Goal: Information Seeking & Learning: Find specific fact

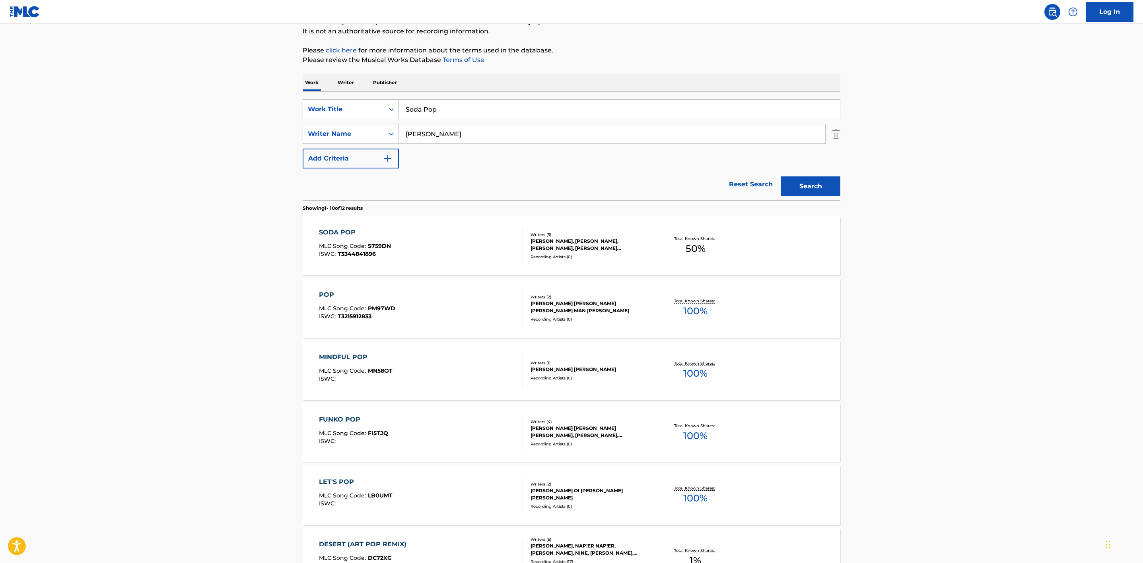
scroll to position [60, 0]
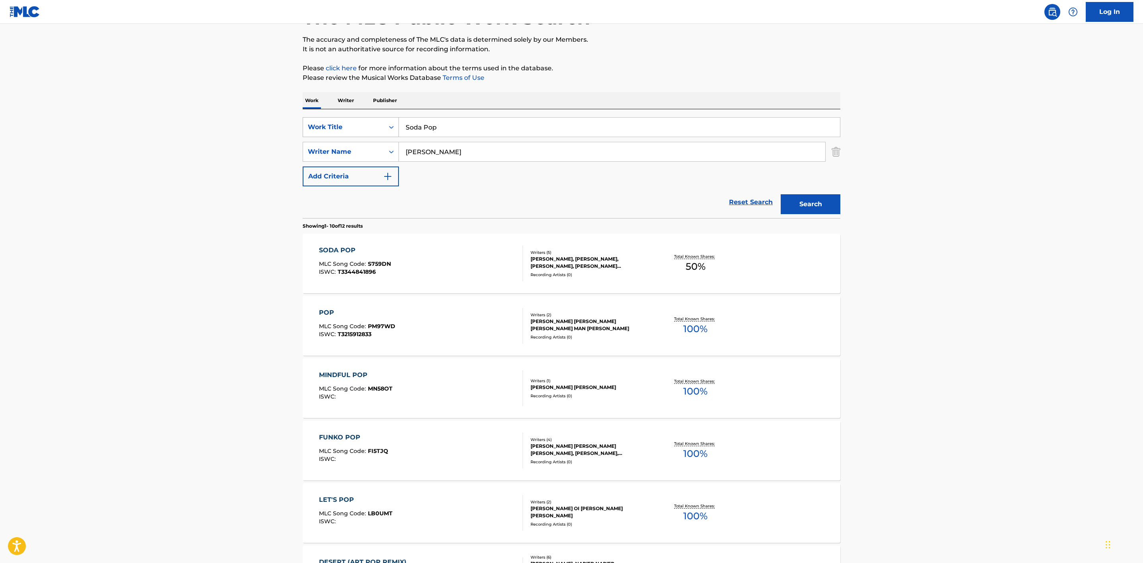
drag, startPoint x: 462, startPoint y: 127, endPoint x: 359, endPoint y: 121, distance: 102.4
click at [361, 121] on div "SearchWithCriteria20c1ff2e-8546-4371-8063-e452110cc6c7 Work Title Soda Pop" at bounding box center [572, 127] width 538 height 20
paste input "We Don't Talk Anymore"
type input "We Don't Talk Anymore"
drag, startPoint x: 445, startPoint y: 151, endPoint x: 312, endPoint y: 147, distance: 133.6
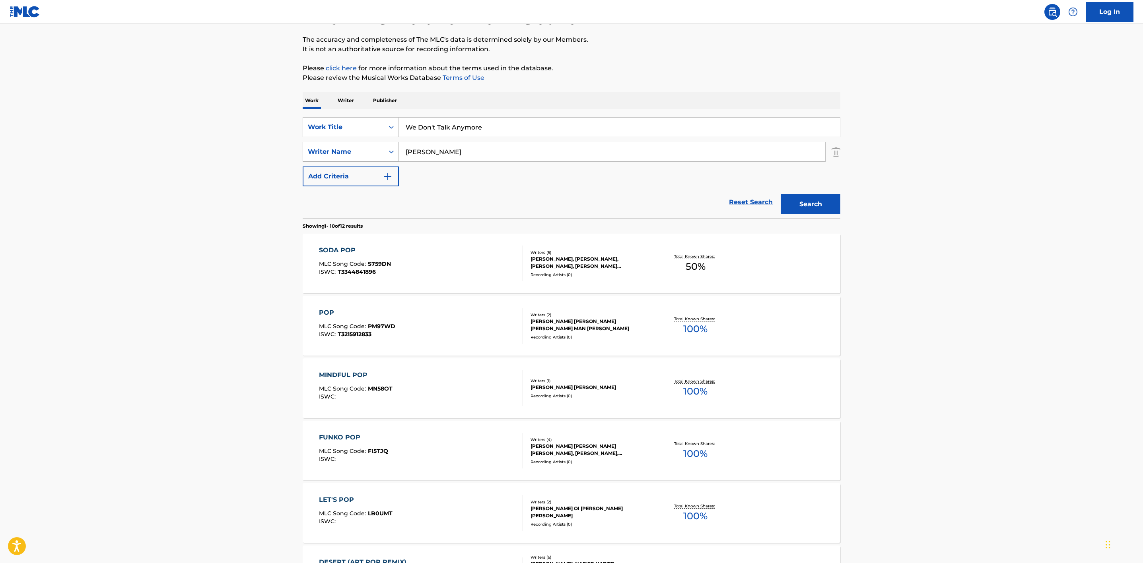
click at [316, 147] on div "SearchWithCriteriaf88424d7-1484-4d8f-8711-79a575be917e Writer Name Chung" at bounding box center [572, 152] width 538 height 20
paste input "Puth"
type input "Puth"
click at [840, 202] on div "The MLC Public Work Search The accuracy and completeness of The MLC's data is d…" at bounding box center [571, 440] width 557 height 912
click at [828, 202] on button "Search" at bounding box center [810, 204] width 60 height 20
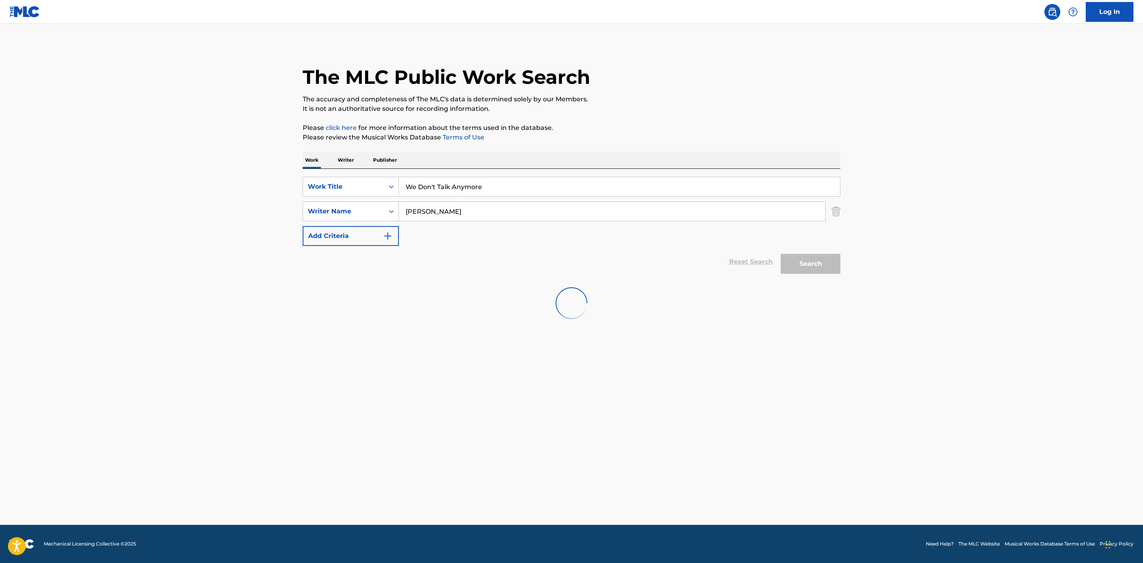
scroll to position [0, 0]
drag, startPoint x: 827, startPoint y: 265, endPoint x: 806, endPoint y: 265, distance: 21.5
click at [827, 265] on button "Search" at bounding box center [810, 264] width 60 height 20
drag, startPoint x: 440, startPoint y: 216, endPoint x: 394, endPoint y: 216, distance: 46.1
click at [394, 216] on div "SearchWithCriteriaf88424d7-1484-4d8f-8711-79a575be917e Writer Name Puth" at bounding box center [572, 212] width 538 height 20
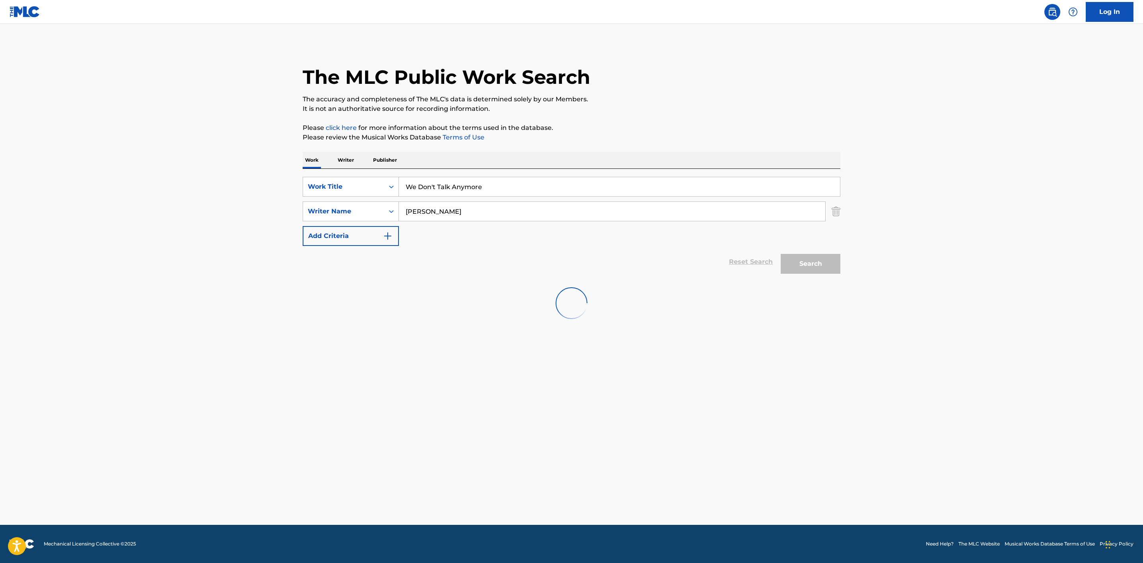
type input "gomez"
click at [473, 315] on div at bounding box center [572, 303] width 538 height 51
drag, startPoint x: 440, startPoint y: 216, endPoint x: 314, endPoint y: 200, distance: 127.4
click at [314, 200] on div "SearchWithCriteria20c1ff2e-8546-4371-8063-e452110cc6c7 Work Title We Don't Talk…" at bounding box center [572, 211] width 538 height 69
click at [779, 265] on div "Search" at bounding box center [808, 262] width 64 height 32
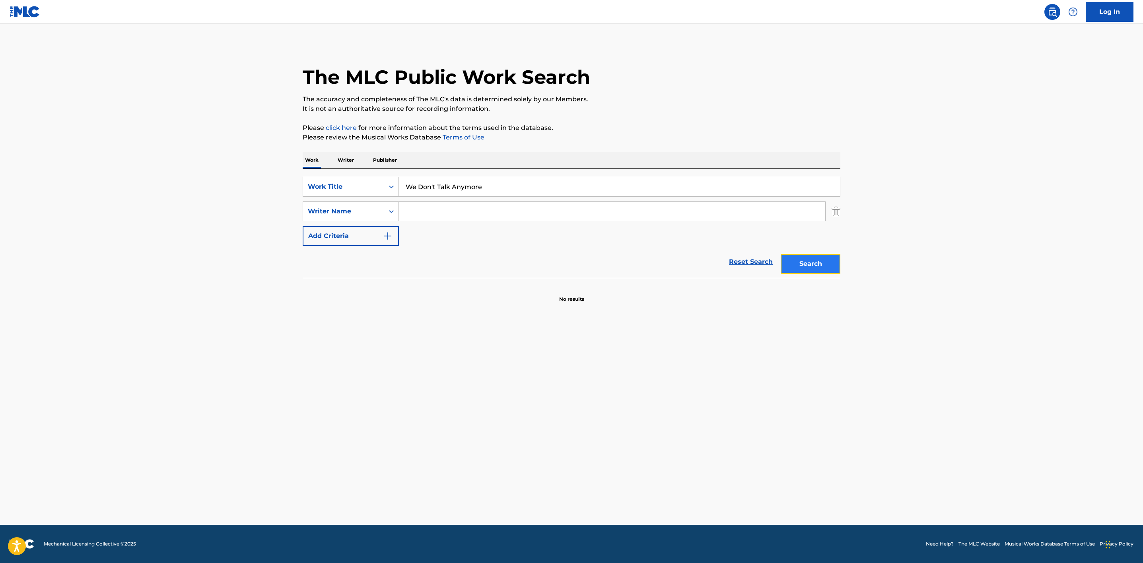
click at [802, 266] on button "Search" at bounding box center [810, 264] width 60 height 20
click at [427, 208] on input "Search Form" at bounding box center [612, 211] width 426 height 19
click at [492, 184] on input "We Don't Talk Anymore" at bounding box center [619, 186] width 441 height 19
click at [479, 206] on input "Search Form" at bounding box center [612, 211] width 426 height 19
paste input "Gomez"
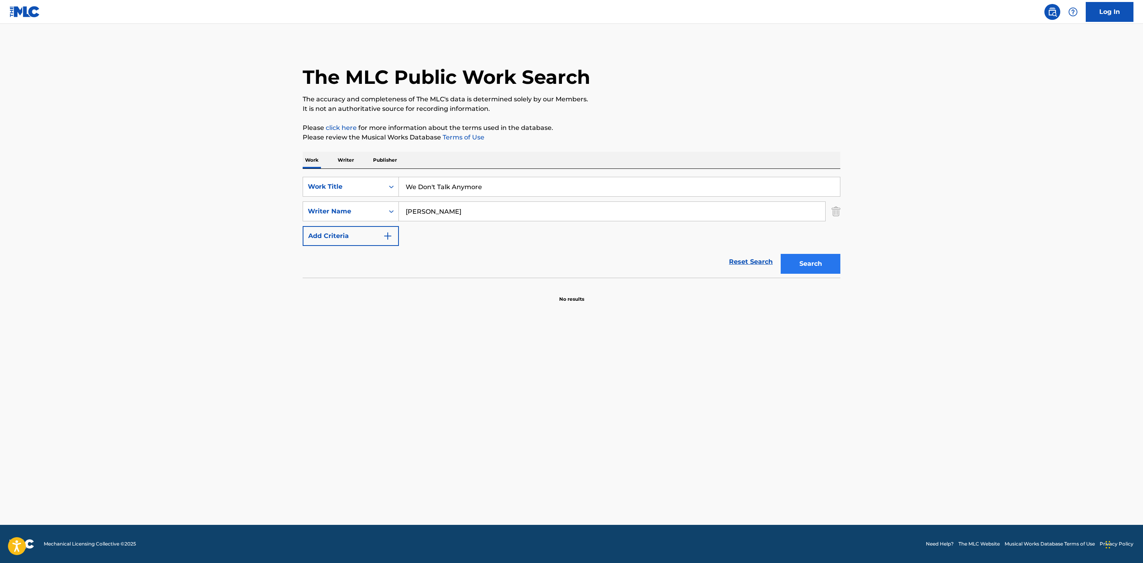
type input "Gomez"
click at [812, 258] on button "Search" at bounding box center [810, 264] width 60 height 20
drag, startPoint x: 467, startPoint y: 212, endPoint x: 370, endPoint y: 206, distance: 97.2
click at [370, 206] on div "SearchWithCriteriaf88424d7-1484-4d8f-8711-79a575be917e Writer Name Gomez" at bounding box center [572, 212] width 538 height 20
drag, startPoint x: 445, startPoint y: 188, endPoint x: 371, endPoint y: 177, distance: 74.5
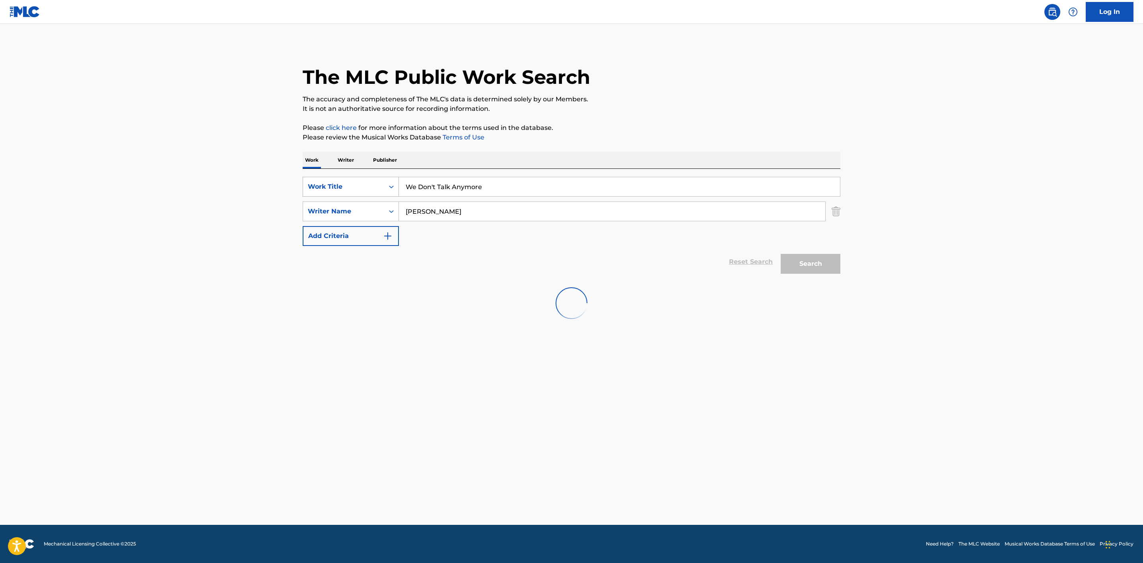
click at [371, 177] on div "SearchWithCriteria20c1ff2e-8546-4371-8063-e452110cc6c7 Work Title We Don't Talk…" at bounding box center [572, 187] width 538 height 20
drag, startPoint x: 400, startPoint y: 179, endPoint x: 371, endPoint y: 168, distance: 30.6
click at [366, 179] on div "SearchWithCriteria20c1ff2e-8546-4371-8063-e452110cc6c7 Work Title We Don't Talk…" at bounding box center [572, 187] width 538 height 20
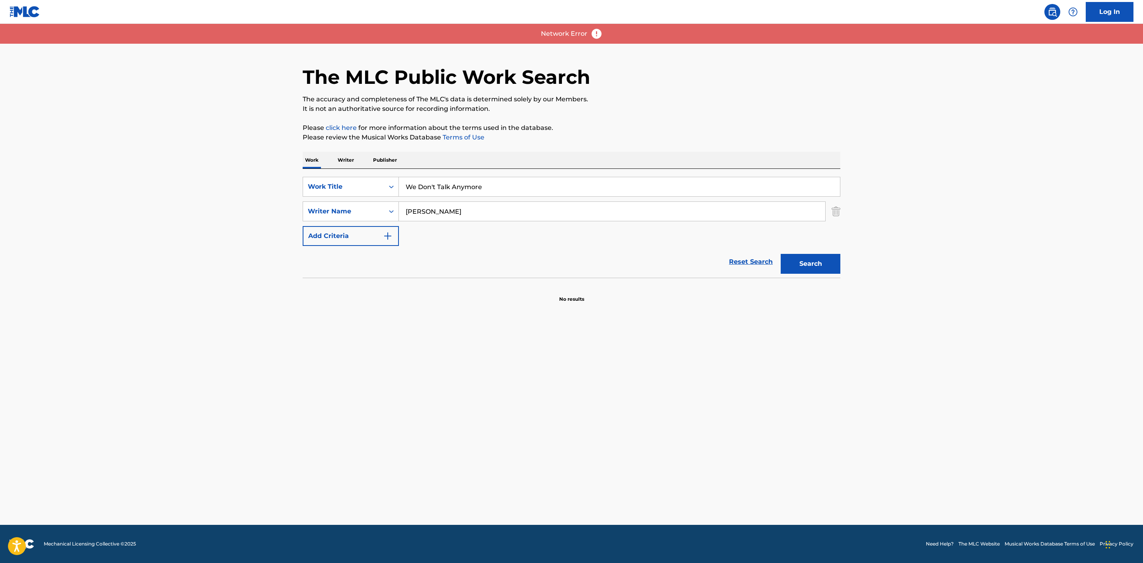
click at [577, 236] on div "SearchWithCriteria20c1ff2e-8546-4371-8063-e452110cc6c7 Work Title We Don't Talk…" at bounding box center [572, 211] width 538 height 69
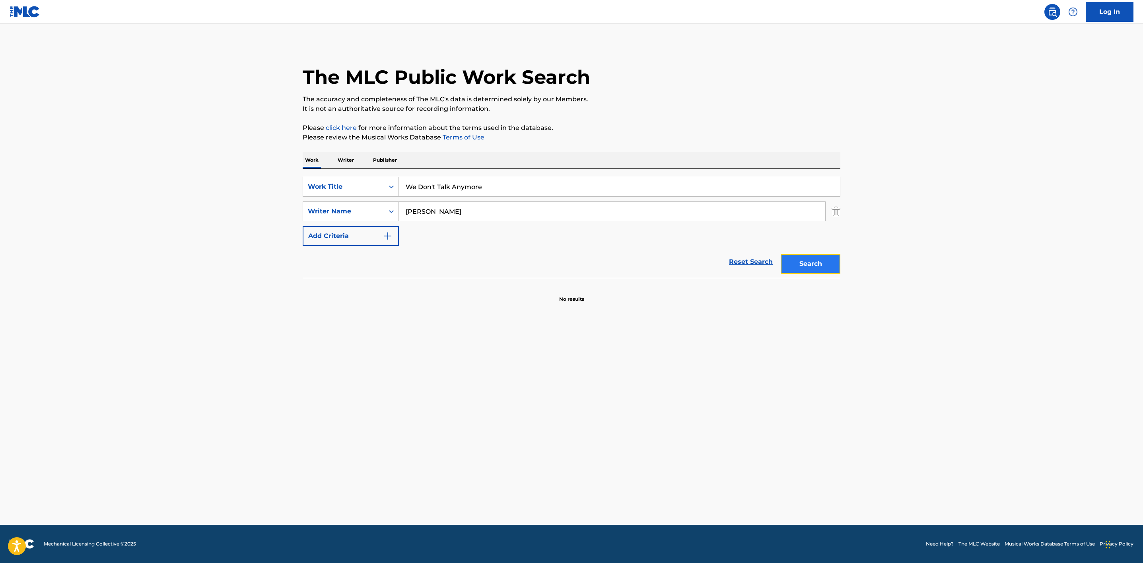
click at [817, 270] on button "Search" at bounding box center [810, 264] width 60 height 20
click at [805, 259] on button "Search" at bounding box center [810, 264] width 60 height 20
drag, startPoint x: 456, startPoint y: 216, endPoint x: 388, endPoint y: 213, distance: 68.1
click at [388, 213] on div "SearchWithCriteriaf88424d7-1484-4d8f-8711-79a575be917e Writer Name Gomez" at bounding box center [572, 212] width 538 height 20
drag, startPoint x: 261, startPoint y: 159, endPoint x: 239, endPoint y: 154, distance: 22.8
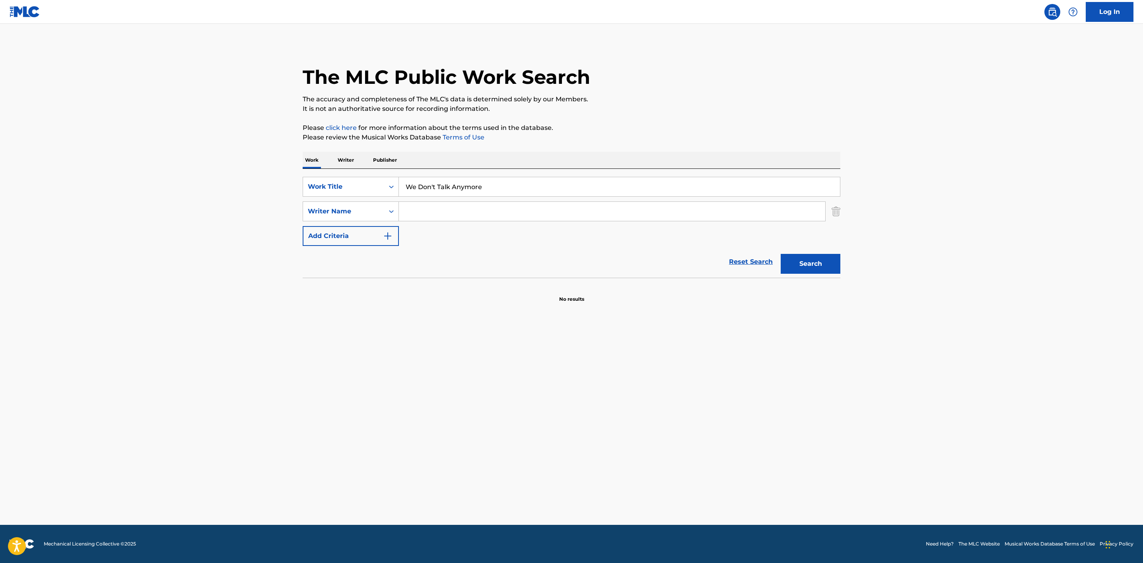
click at [242, 155] on main "The MLC Public Work Search The accuracy and completeness of The MLC's data is d…" at bounding box center [571, 274] width 1143 height 501
paste input "The Way I Still Love You"
type input "The Way I Still Love You"
click at [439, 217] on input "Search Form" at bounding box center [612, 211] width 426 height 19
paste input "Kerr"
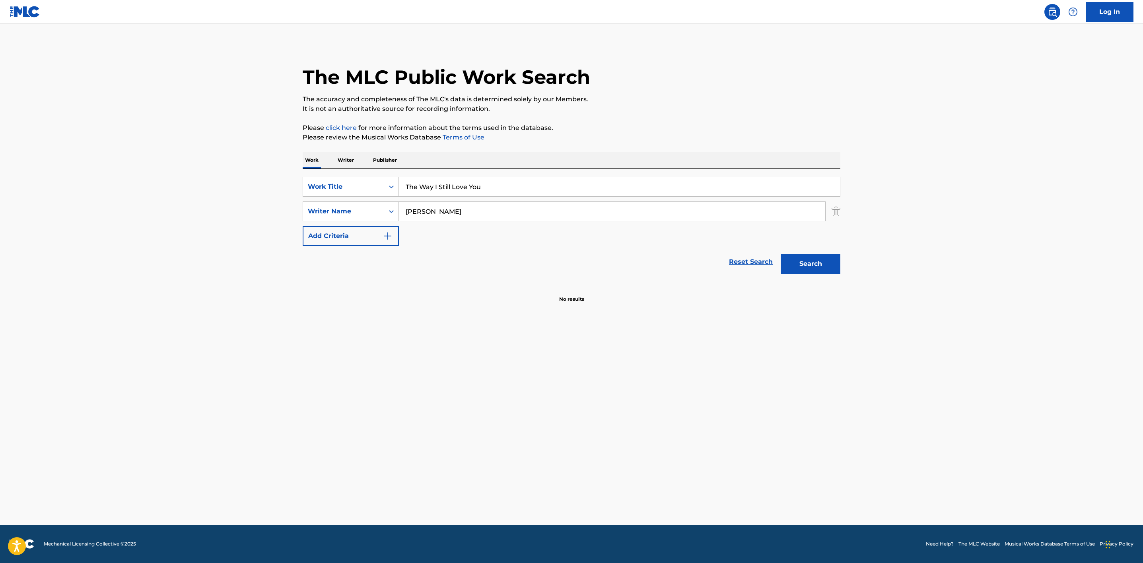
type input "Kerr"
click at [828, 266] on button "Search" at bounding box center [810, 264] width 60 height 20
click at [827, 266] on button "Search" at bounding box center [810, 264] width 60 height 20
click at [339, 209] on div "SearchWithCriteriaf88424d7-1484-4d8f-8711-79a575be917e Writer Name Kerr" at bounding box center [572, 212] width 538 height 20
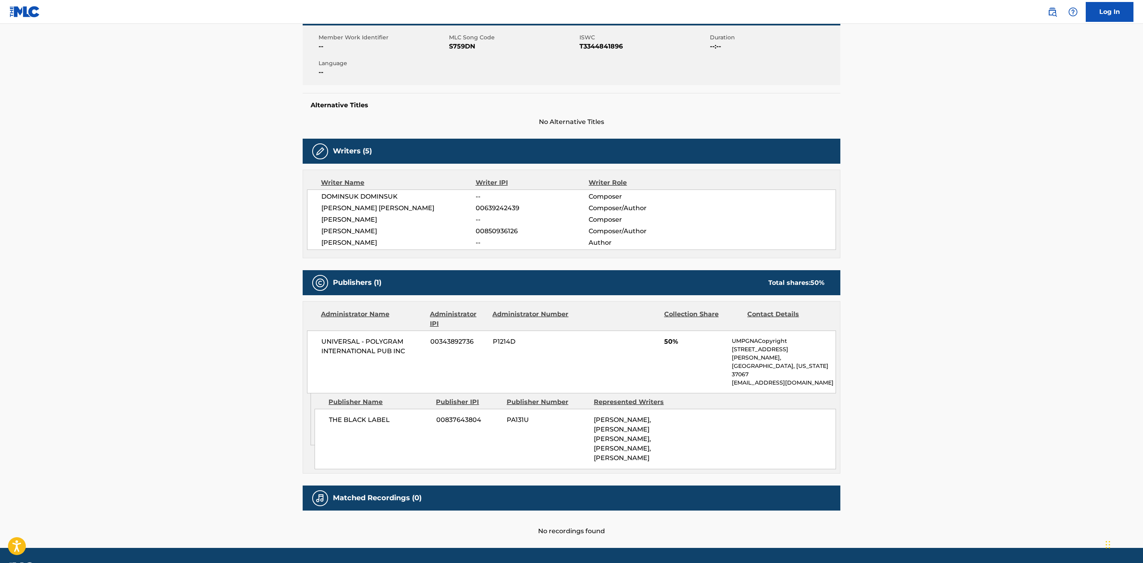
scroll to position [149, 0]
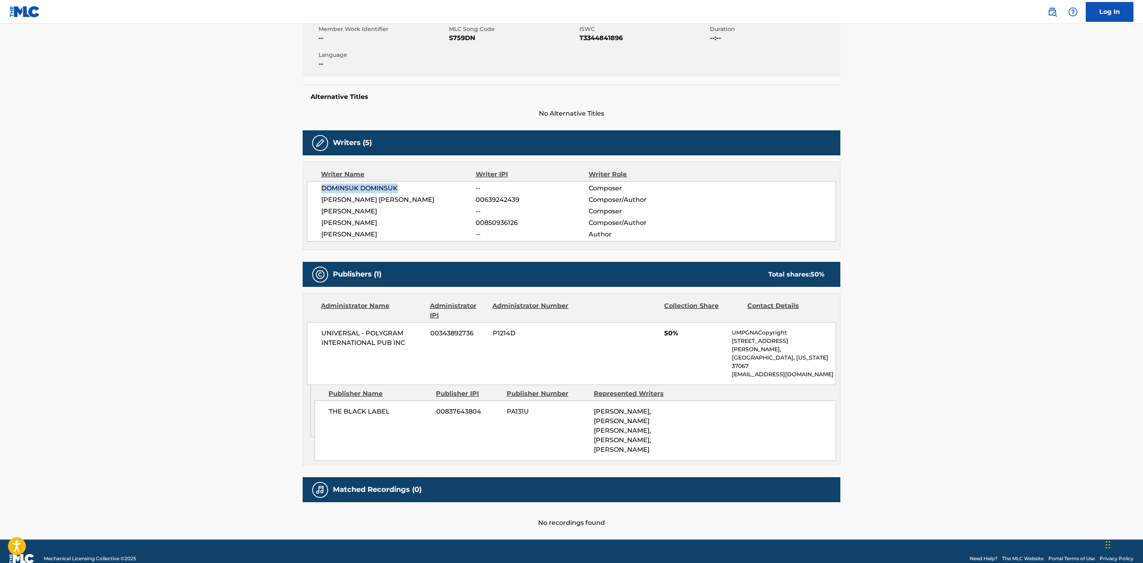
drag, startPoint x: 401, startPoint y: 188, endPoint x: 336, endPoint y: 200, distance: 66.3
click at [318, 182] on div "[PERSON_NAME] -- Composer [PERSON_NAME] [PERSON_NAME] 00639242439 Composer/Auth…" at bounding box center [571, 211] width 529 height 60
drag, startPoint x: 394, startPoint y: 202, endPoint x: 321, endPoint y: 205, distance: 72.4
click at [321, 205] on span "[PERSON_NAME] [PERSON_NAME]" at bounding box center [398, 200] width 154 height 10
copy span "[PERSON_NAME] [PERSON_NAME]"
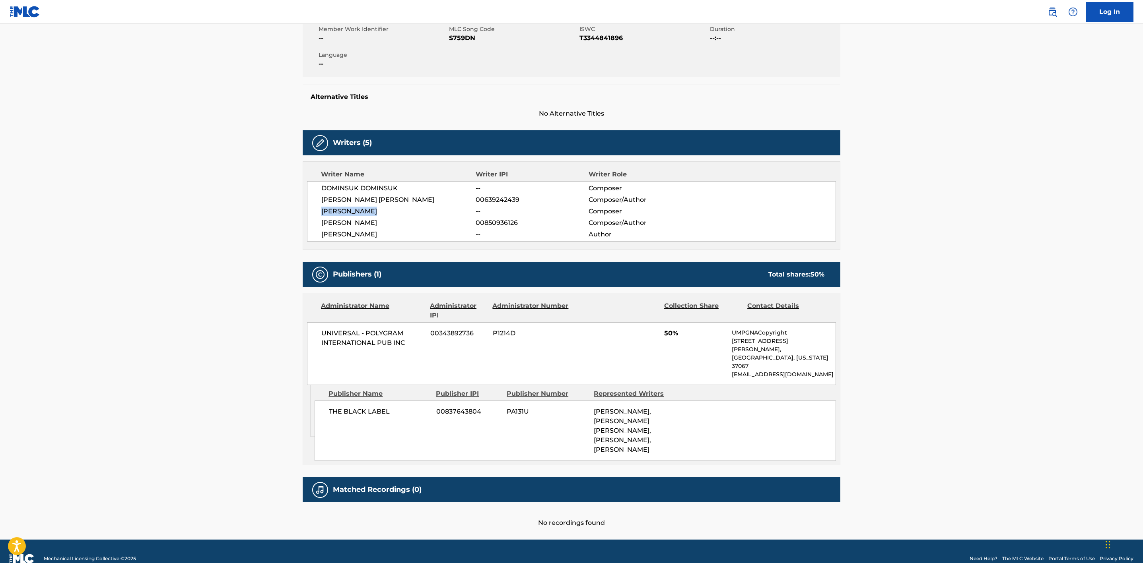
drag, startPoint x: 376, startPoint y: 211, endPoint x: 313, endPoint y: 215, distance: 63.3
click at [313, 215] on div "[PERSON_NAME] -- Composer [PERSON_NAME] [PERSON_NAME] 00639242439 Composer/Auth…" at bounding box center [571, 211] width 529 height 60
copy span "[PERSON_NAME]"
drag, startPoint x: 374, startPoint y: 223, endPoint x: 316, endPoint y: 220, distance: 57.8
click at [316, 220] on div "[PERSON_NAME] -- Composer [PERSON_NAME] [PERSON_NAME] 00639242439 Composer/Auth…" at bounding box center [571, 211] width 529 height 60
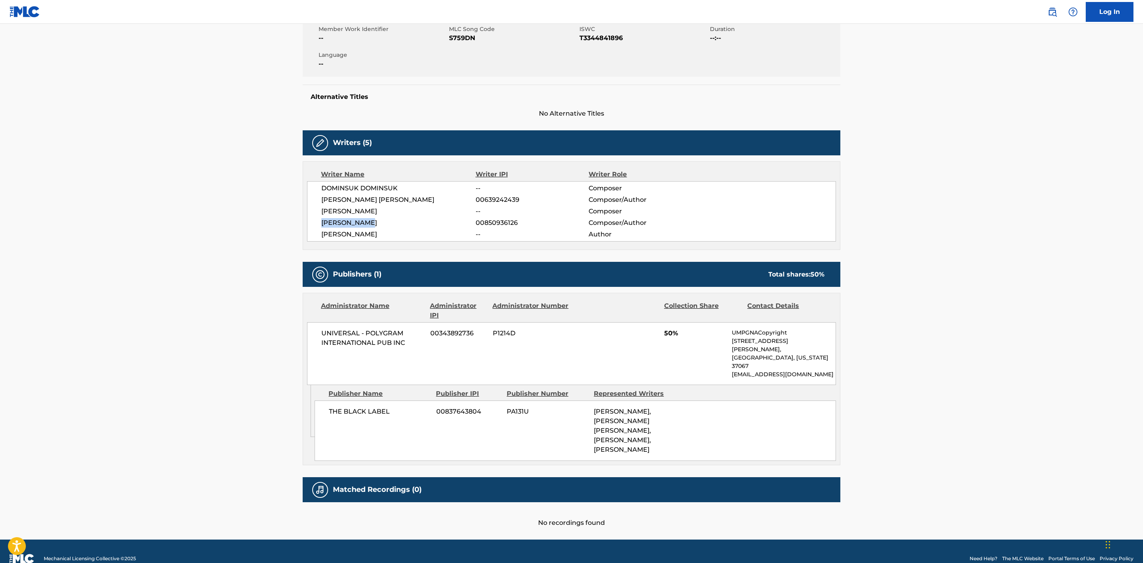
copy span "[PERSON_NAME]"
drag, startPoint x: 376, startPoint y: 236, endPoint x: 308, endPoint y: 236, distance: 67.6
click at [308, 236] on div "[PERSON_NAME] -- Composer [PERSON_NAME] [PERSON_NAME] 00639242439 Composer/Auth…" at bounding box center [571, 211] width 529 height 60
copy span "[PERSON_NAME]"
drag, startPoint x: 394, startPoint y: 398, endPoint x: 330, endPoint y: 402, distance: 63.4
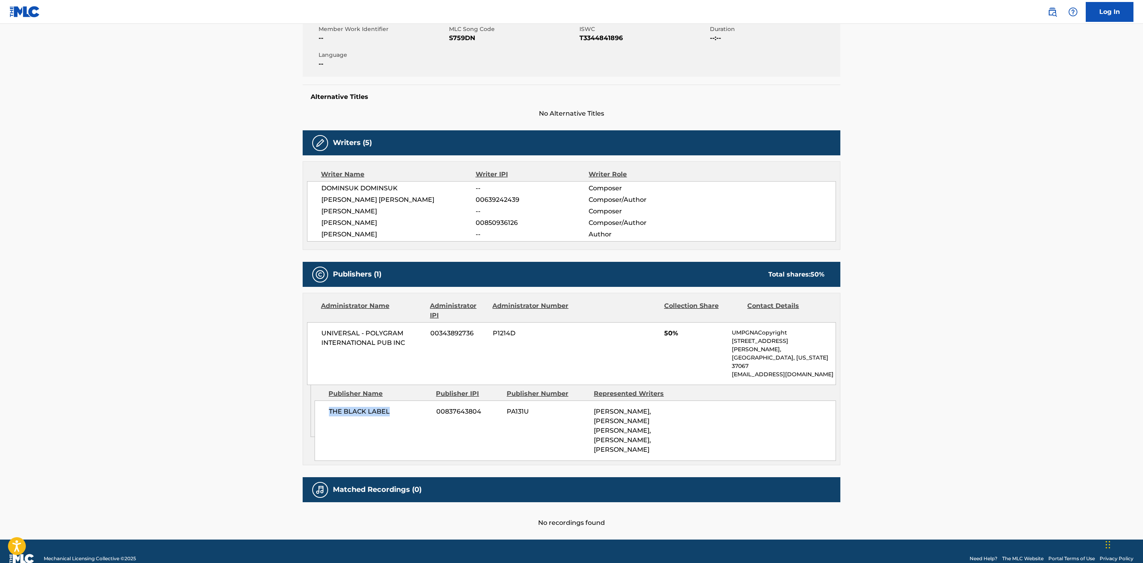
click at [330, 402] on div "THE BLACK LABEL 00837643804 PA131U [PERSON_NAME], [PERSON_NAME] [PERSON_NAME], …" at bounding box center [574, 431] width 521 height 60
copy span "THE BLACK LABEL"
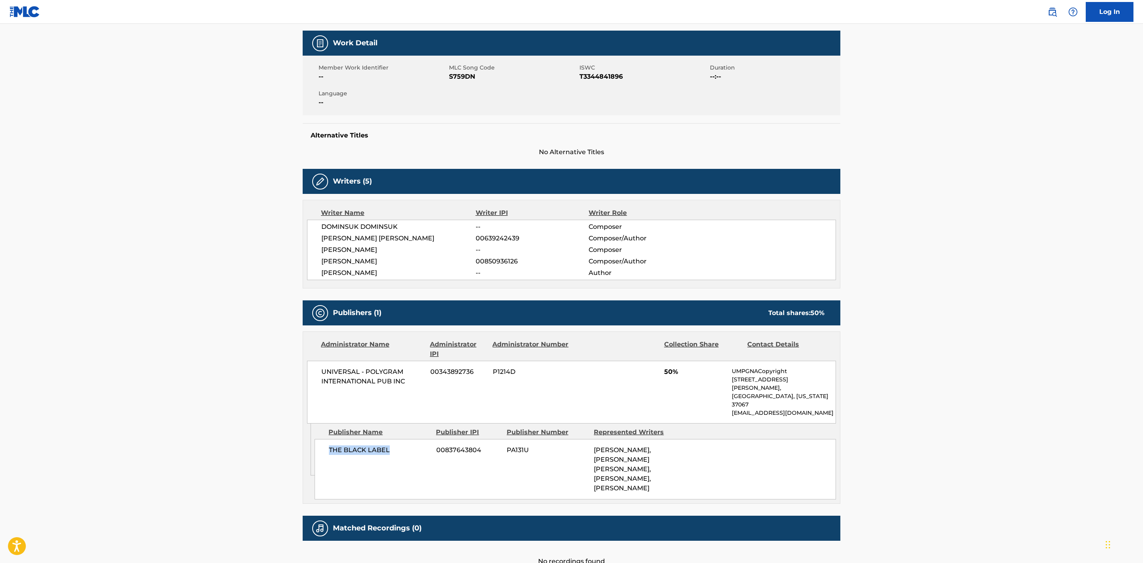
scroll to position [90, 0]
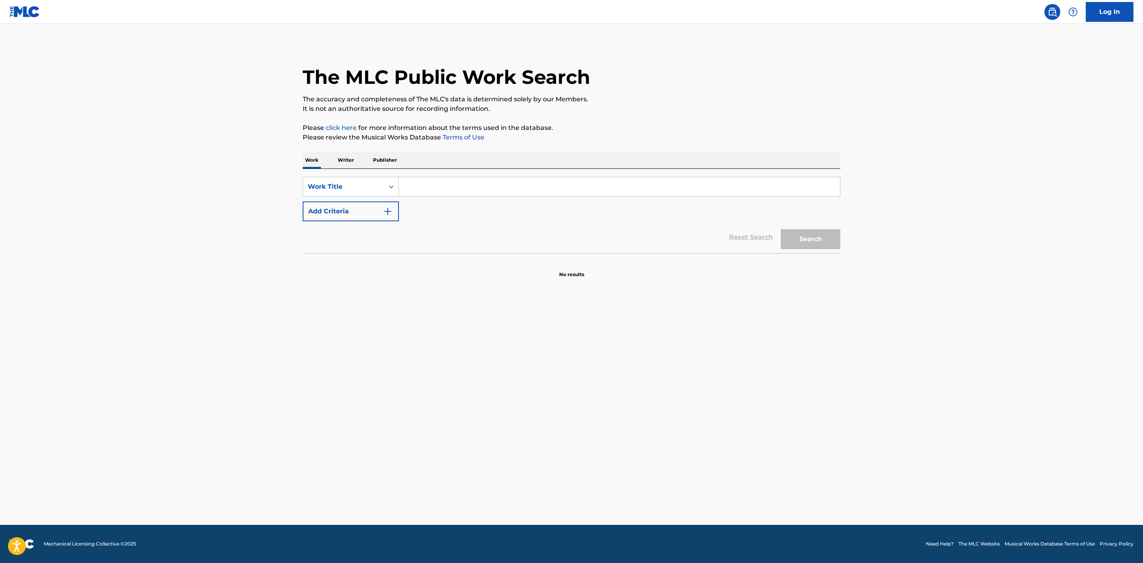
click at [437, 184] on input "Search Form" at bounding box center [619, 186] width 441 height 19
paste input "We Don't Talk Anymore"
type input "We Don't Talk Anymore"
click at [380, 215] on button "Add Criteria" at bounding box center [351, 212] width 96 height 20
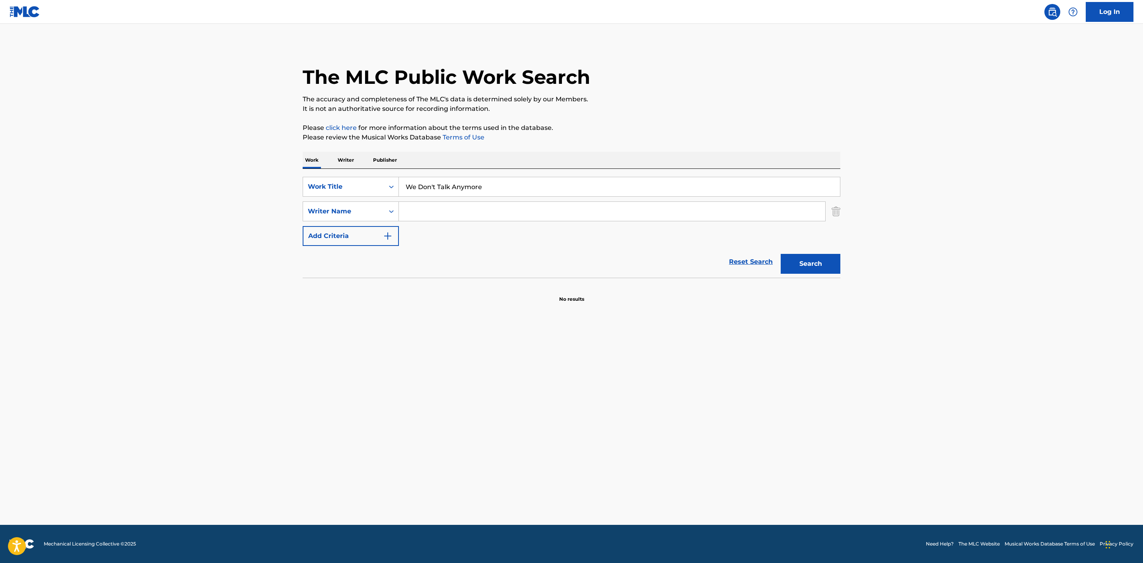
click at [435, 212] on input "Search Form" at bounding box center [612, 211] width 426 height 19
drag, startPoint x: 432, startPoint y: 214, endPoint x: 387, endPoint y: 203, distance: 46.5
click at [387, 203] on div "SearchWithCriteriab137d621-3e0a-46e3-b76e-0bb703f38824 Writer Name hid" at bounding box center [572, 212] width 538 height 20
paste input "Hindlin"
type input "Hindlin"
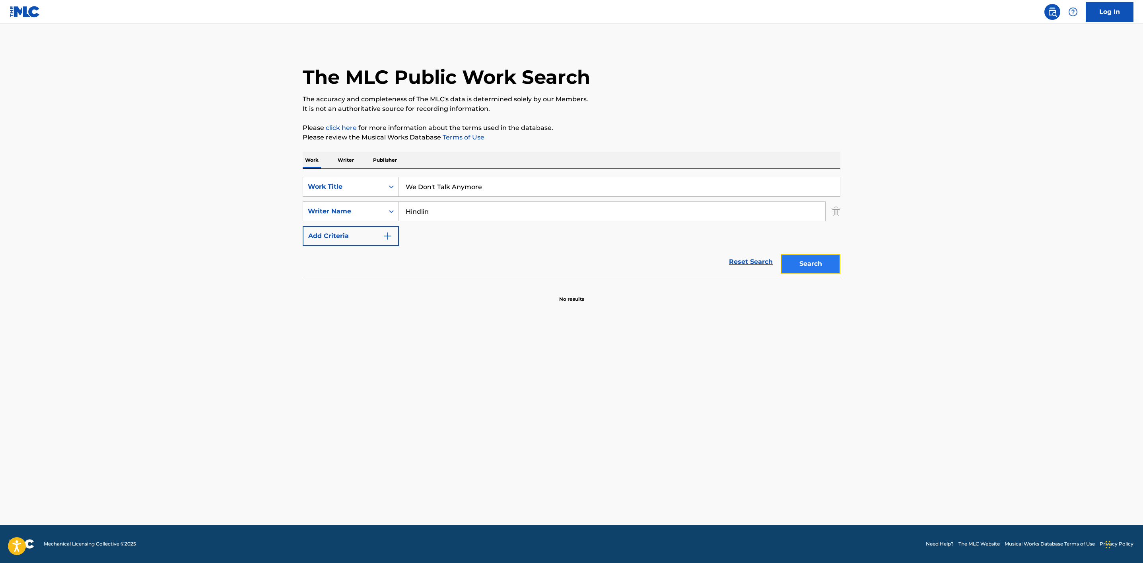
click at [811, 264] on button "Search" at bounding box center [810, 264] width 60 height 20
drag, startPoint x: 405, startPoint y: 197, endPoint x: 343, endPoint y: 194, distance: 62.1
click at [293, 195] on div "The MLC Public Work Search The accuracy and completeness of The MLC's data is d…" at bounding box center [571, 173] width 557 height 259
click at [808, 274] on div "Search" at bounding box center [808, 262] width 64 height 32
drag, startPoint x: 808, startPoint y: 271, endPoint x: 802, endPoint y: 264, distance: 9.3
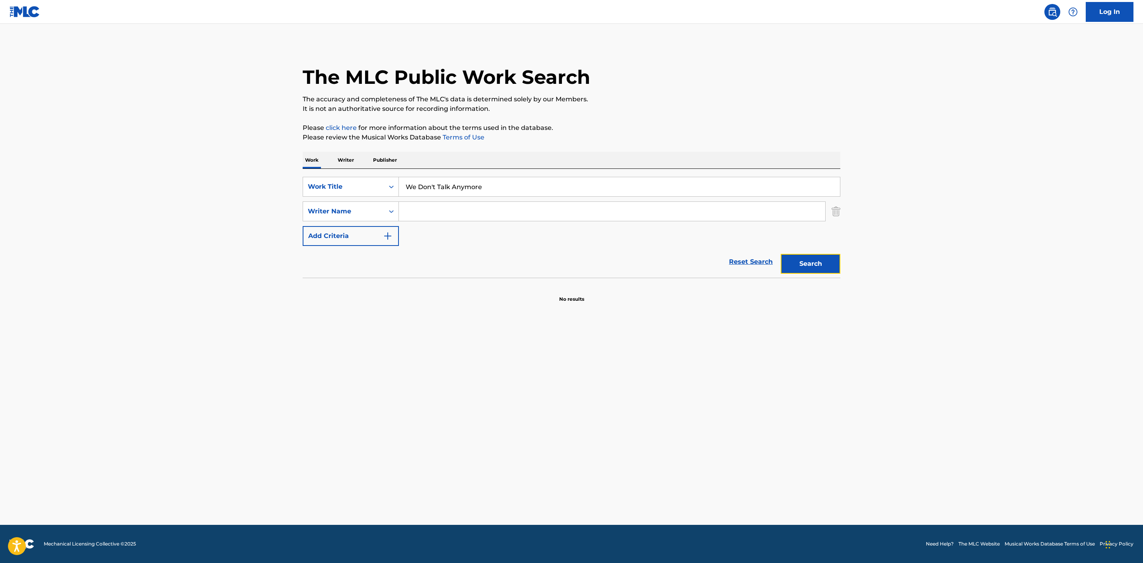
click at [808, 269] on button "Search" at bounding box center [810, 264] width 60 height 20
click at [817, 268] on button "Search" at bounding box center [810, 264] width 60 height 20
drag, startPoint x: 484, startPoint y: 184, endPoint x: 351, endPoint y: 167, distance: 134.2
click at [351, 167] on div "Work Writer Publisher SearchWithCriteria70e85bac-70f8-4d69-a226-7a1cea8f069f Wo…" at bounding box center [572, 240] width 538 height 177
paste input "A Little M"
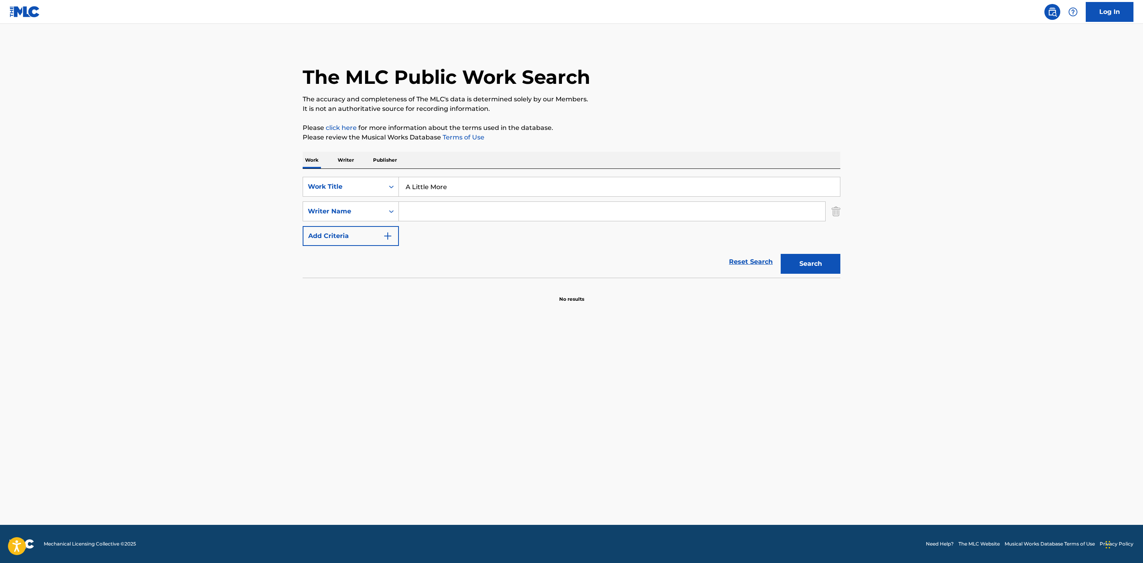
type input "A Little More"
click at [443, 211] on input "Search Form" at bounding box center [612, 211] width 426 height 19
paste input "Slatkin"
type input "Slatkin"
click at [809, 262] on button "Search" at bounding box center [810, 264] width 60 height 20
